Goal: Information Seeking & Learning: Find specific fact

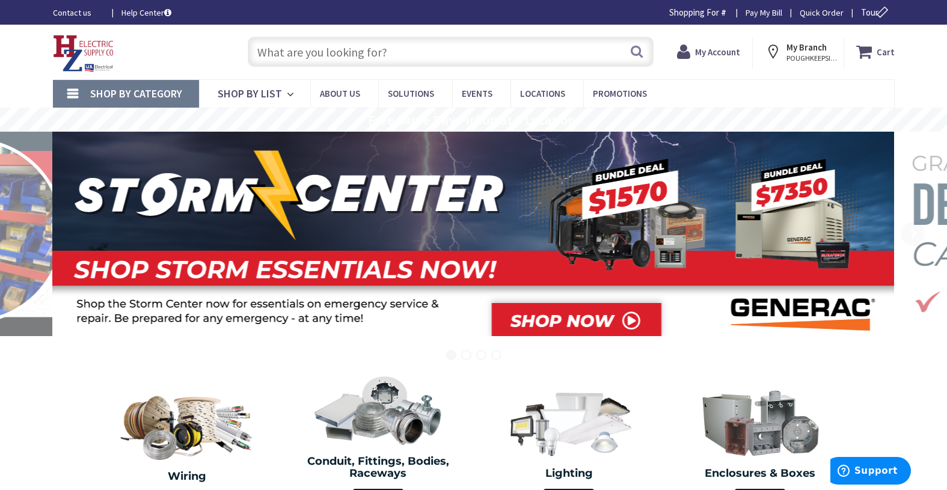
click at [331, 53] on input "text" at bounding box center [451, 52] width 406 height 30
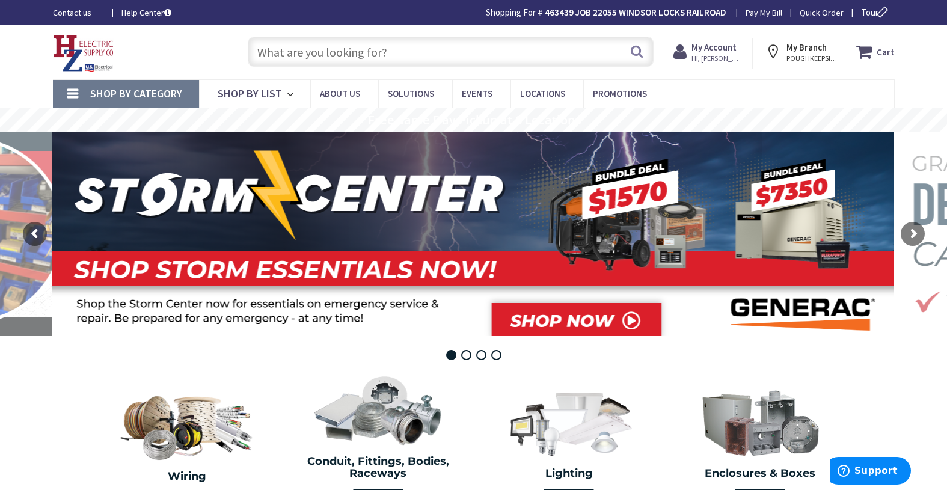
paste input "LEBAYCSK"
type input "LEBAYCSK"
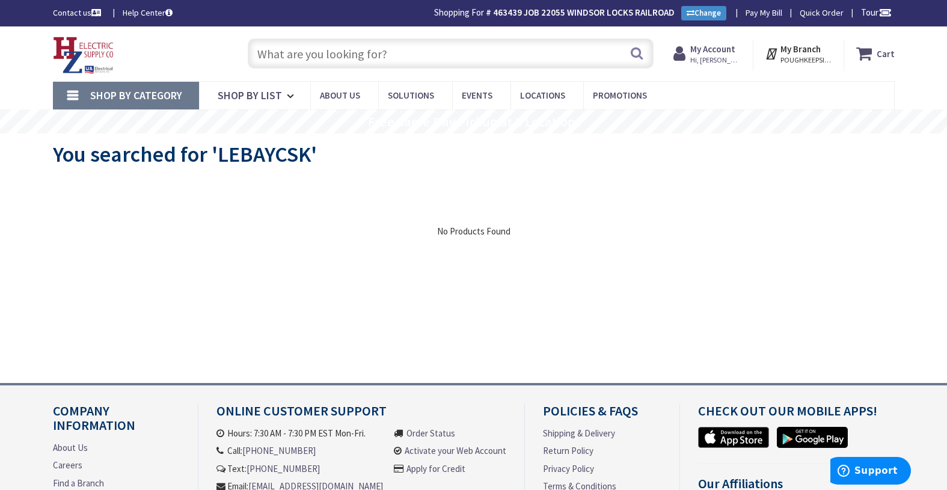
click at [296, 55] on input "text" at bounding box center [451, 53] width 406 height 30
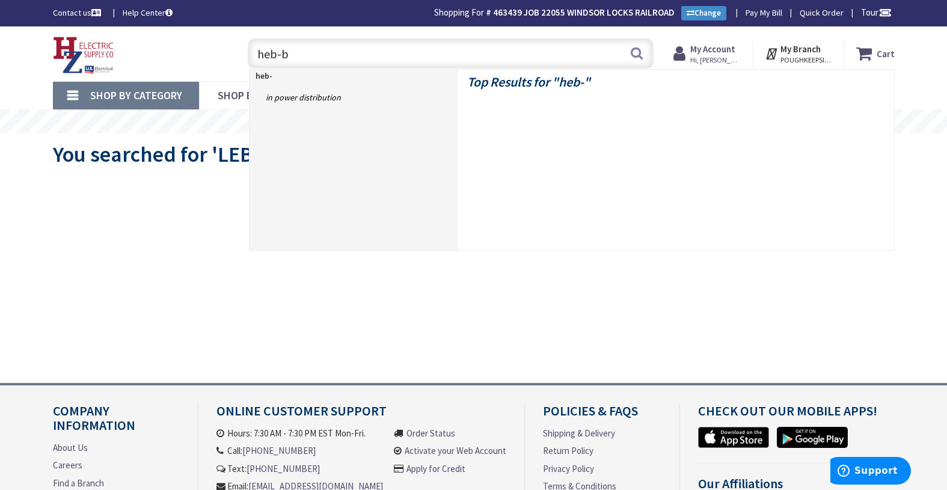
type input "heb-bb"
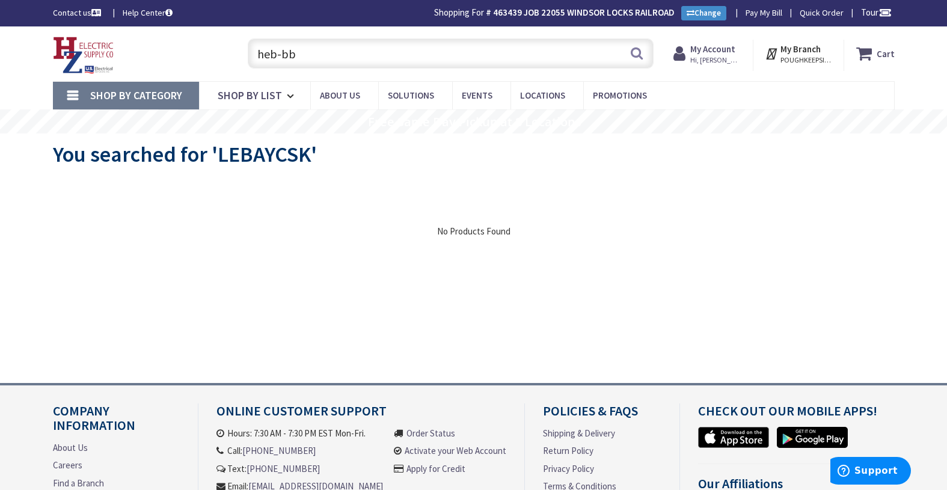
click at [296, 55] on input "heb-bb" at bounding box center [451, 53] width 406 height 30
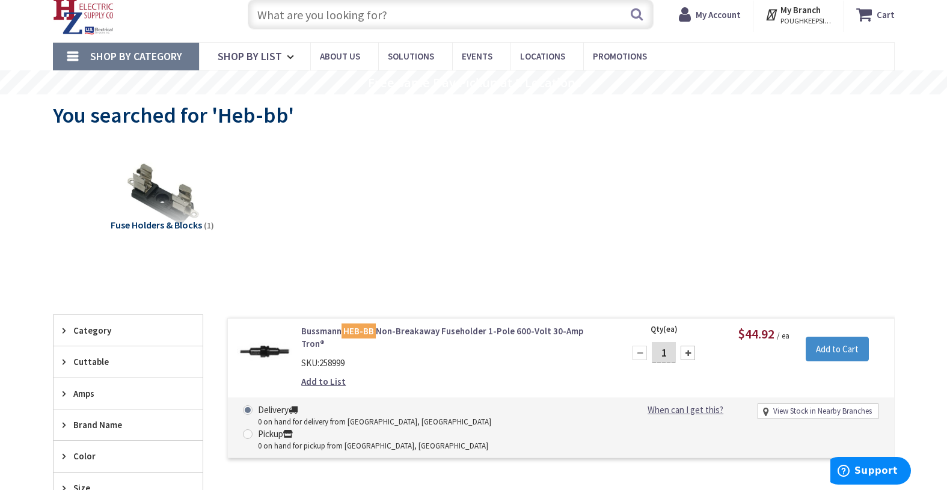
scroll to position [60, 0]
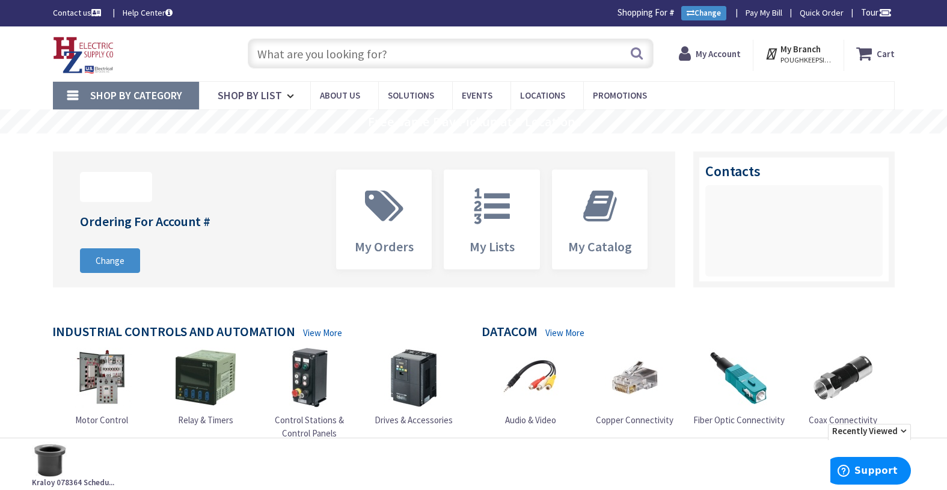
click at [310, 53] on input "text" at bounding box center [451, 53] width 406 height 30
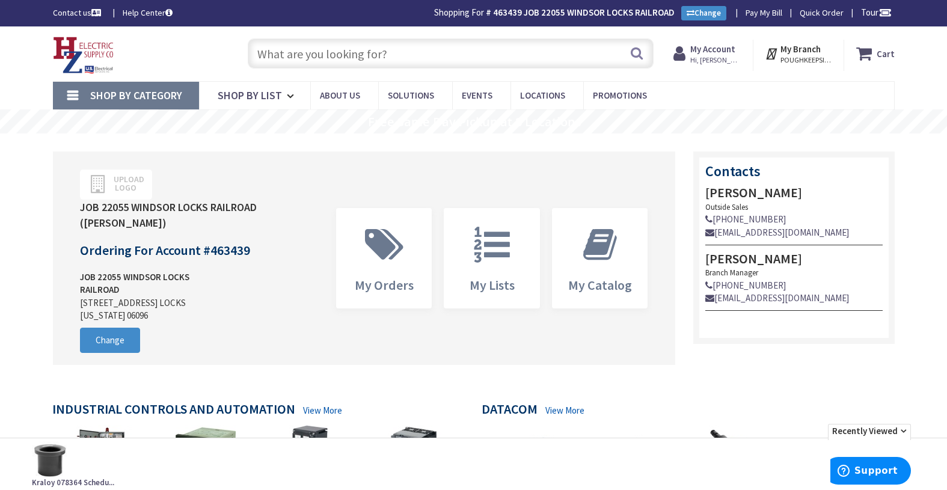
paste input "W1 WPLED26/PZ2"
drag, startPoint x: 277, startPoint y: 53, endPoint x: 251, endPoint y: 57, distance: 26.2
click at [251, 57] on input "W1 WPLED26/PZ2" at bounding box center [451, 53] width 406 height 30
type input "WPLED26/PZ2"
